Goal: Information Seeking & Learning: Learn about a topic

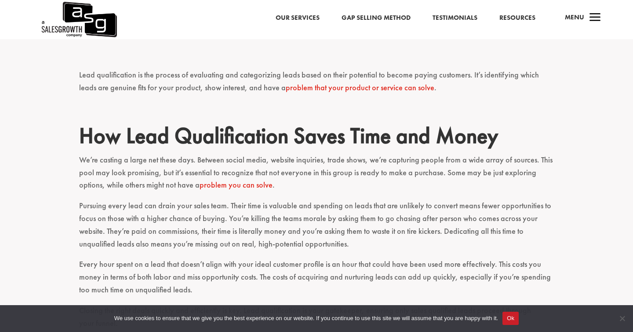
scroll to position [556, 0]
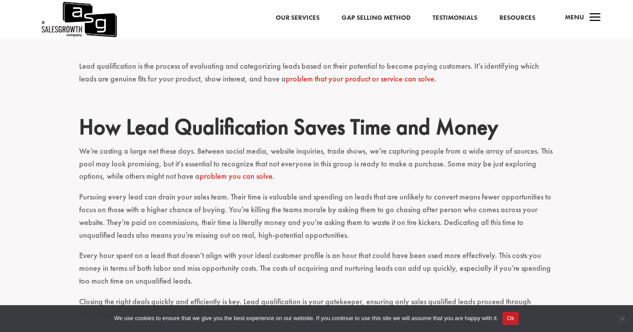
click at [345, 190] on p "Pursuing every lead can drain your sales team. Their time is valuable and spend…" at bounding box center [316, 219] width 475 height 59
drag, startPoint x: 163, startPoint y: 194, endPoint x: 268, endPoint y: 194, distance: 105.1
click at [269, 194] on p "Pursuing every lead can drain your sales team. Their time is valuable and spend…" at bounding box center [316, 219] width 475 height 59
drag, startPoint x: 394, startPoint y: 194, endPoint x: 423, endPoint y: 194, distance: 29.0
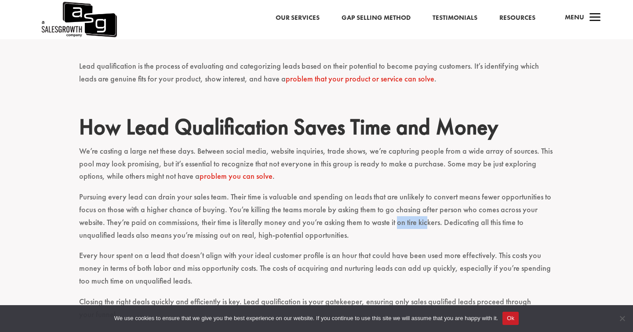
click at [423, 194] on p "Pursuing every lead can drain your sales team. Their time is valuable and spend…" at bounding box center [316, 219] width 475 height 59
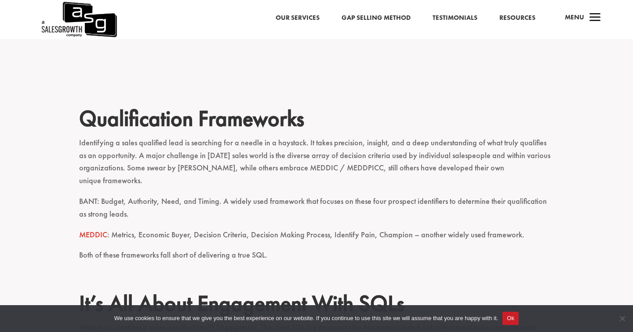
scroll to position [849, 0]
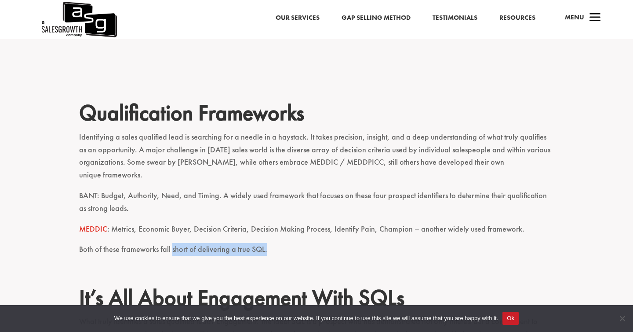
drag, startPoint x: 171, startPoint y: 206, endPoint x: 280, endPoint y: 209, distance: 109.6
click at [281, 243] on p "Both of these frameworks fall short of delivering a true SQL." at bounding box center [316, 253] width 475 height 21
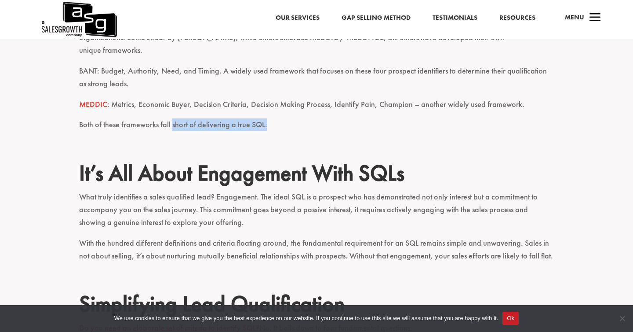
scroll to position [983, 0]
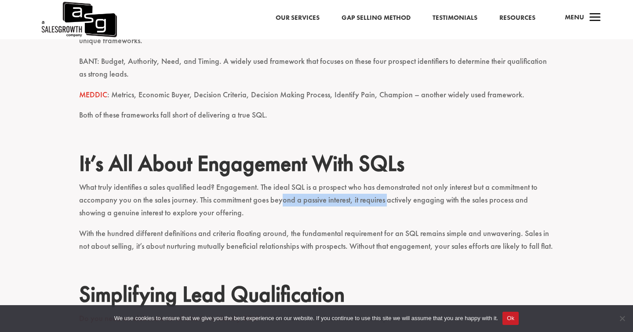
drag, startPoint x: 279, startPoint y: 157, endPoint x: 383, endPoint y: 157, distance: 104.3
click at [383, 181] on p "What truly identifies a sales qualified lead? Engagement. The ideal SQL is a pr…" at bounding box center [316, 204] width 475 height 46
click at [382, 181] on p "What truly identifies a sales qualified lead? Engagement. The ideal SQL is a pr…" at bounding box center [316, 204] width 475 height 46
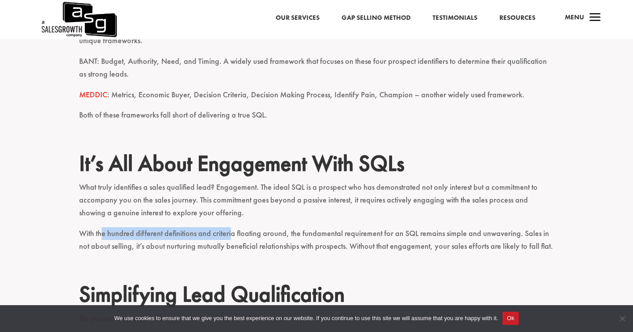
drag, startPoint x: 100, startPoint y: 189, endPoint x: 228, endPoint y: 188, distance: 128.5
click at [229, 227] on p "With the hundred different definitions and criteria floating around, the fundam…" at bounding box center [316, 243] width 475 height 33
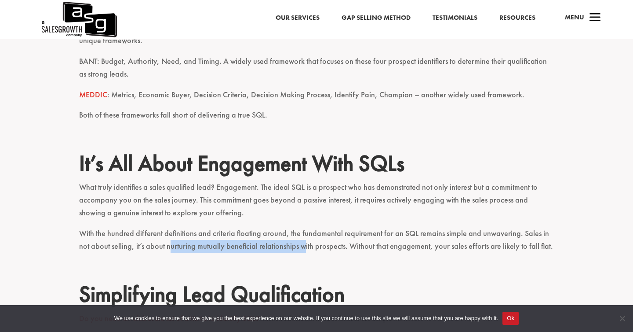
drag, startPoint x: 157, startPoint y: 206, endPoint x: 292, endPoint y: 206, distance: 135.5
click at [292, 227] on p "With the hundred different definitions and criteria floating around, the fundam…" at bounding box center [316, 243] width 475 height 33
click at [357, 227] on p "With the hundred different definitions and criteria floating around, the fundam…" at bounding box center [316, 243] width 475 height 33
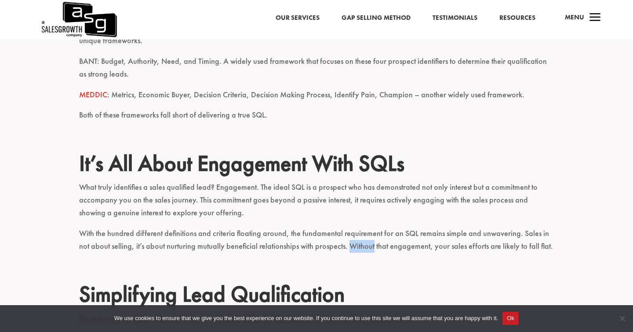
click at [357, 227] on p "With the hundred different definitions and criteria floating around, the fundam…" at bounding box center [316, 243] width 475 height 33
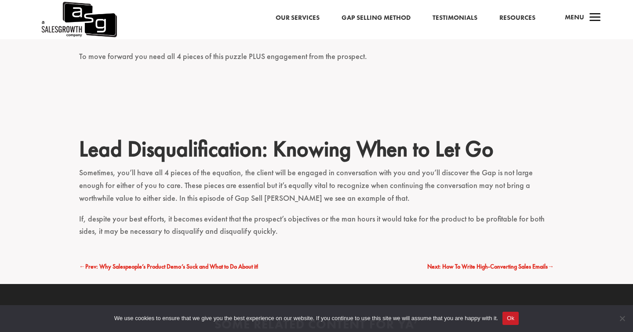
scroll to position [1355, 0]
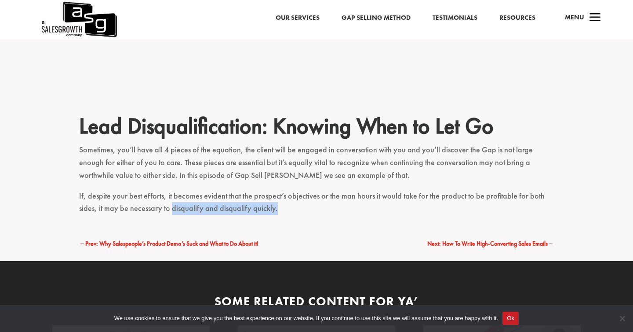
drag, startPoint x: 172, startPoint y: 163, endPoint x: 296, endPoint y: 163, distance: 124.1
click at [296, 190] on p "If, despite your best efforts, it becomes evident that the prospect’s objective…" at bounding box center [316, 203] width 475 height 26
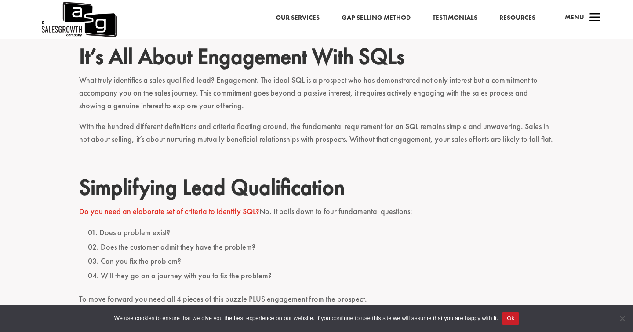
scroll to position [1186, 0]
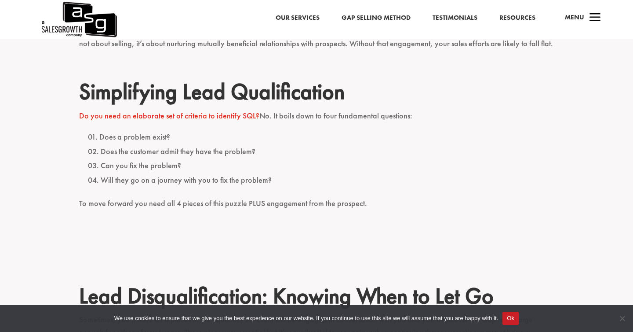
click at [544, 150] on ol "Does a problem exist? Does the customer admit they have the problem? Can you fi…" at bounding box center [316, 163] width 475 height 67
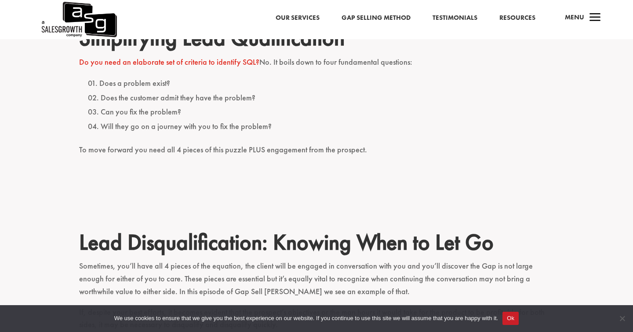
scroll to position [1239, 0]
